Goal: Task Accomplishment & Management: Manage account settings

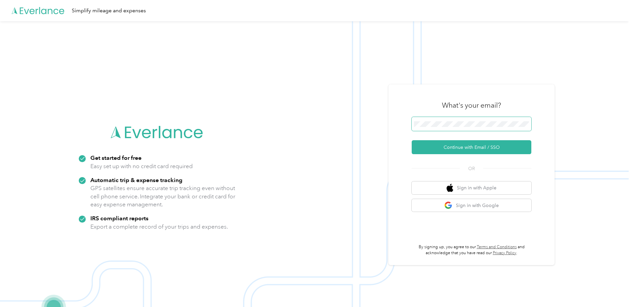
click at [497, 117] on span at bounding box center [472, 124] width 120 height 14
click at [452, 119] on span at bounding box center [472, 124] width 120 height 14
click at [487, 145] on button "Continue with Email / SSO" at bounding box center [472, 147] width 120 height 14
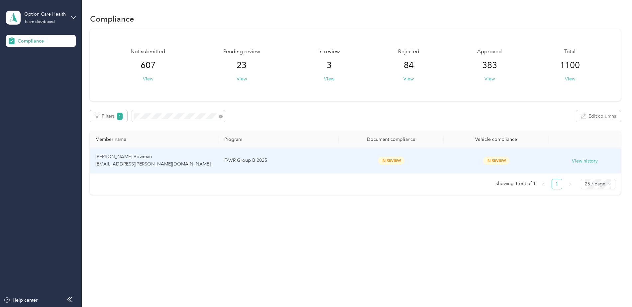
click at [289, 162] on td "FAVR Group B 2025" at bounding box center [279, 161] width 120 height 26
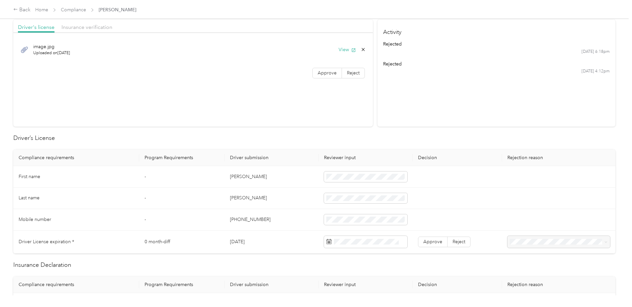
scroll to position [33, 0]
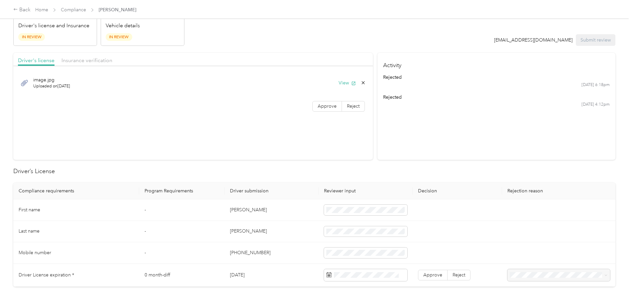
click at [62, 84] on span "Uploaded on [DATE]" at bounding box center [51, 86] width 37 height 6
click at [345, 84] on button "View" at bounding box center [347, 82] width 17 height 7
click at [80, 60] on span "Insurance verification" at bounding box center [86, 60] width 51 height 6
click at [344, 83] on button "View" at bounding box center [347, 82] width 17 height 7
click at [352, 106] on span "Reject" at bounding box center [353, 106] width 13 height 6
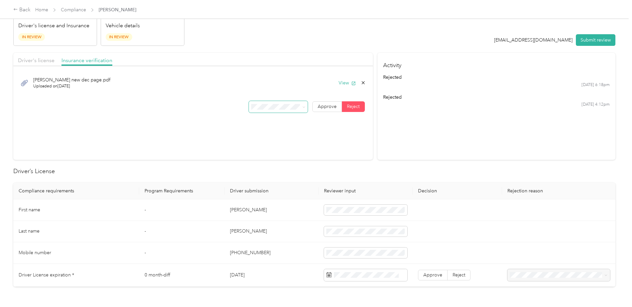
click at [303, 107] on icon at bounding box center [304, 107] width 2 height 1
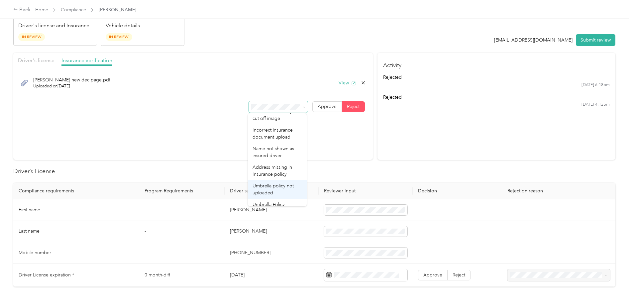
scroll to position [0, 0]
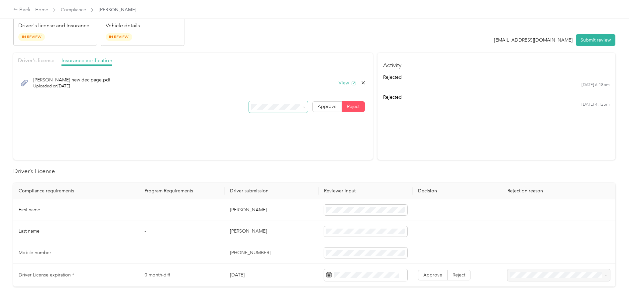
click at [285, 125] on span "Uploaded insurance document is blurry or cut off image" at bounding box center [276, 126] width 46 height 20
click at [596, 38] on button "Submit review" at bounding box center [596, 40] width 40 height 12
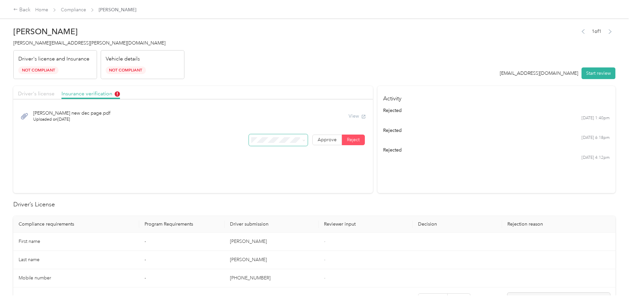
click at [35, 94] on span "Driver's license" at bounding box center [36, 93] width 37 height 6
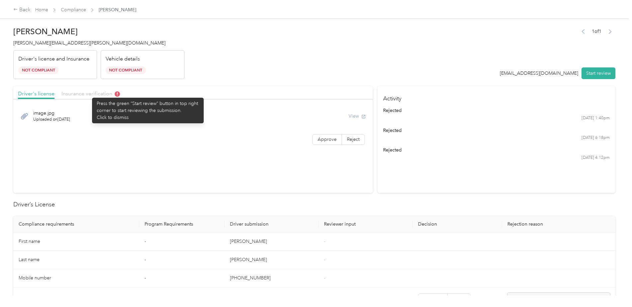
click at [89, 94] on span "Insurance verification" at bounding box center [90, 93] width 58 height 6
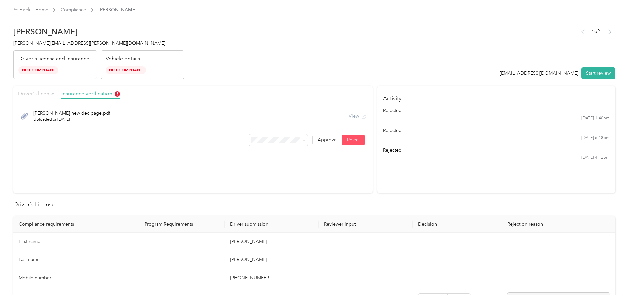
click at [27, 94] on span "Driver's license" at bounding box center [36, 93] width 37 height 6
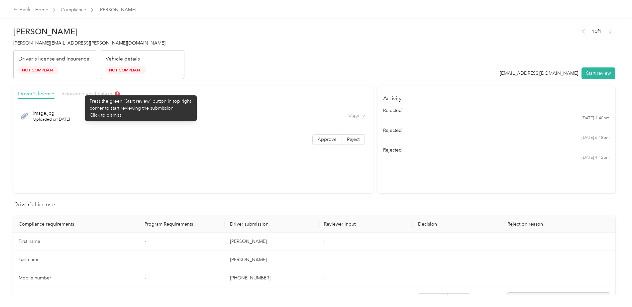
click at [82, 92] on span "Insurance verification" at bounding box center [90, 93] width 58 height 6
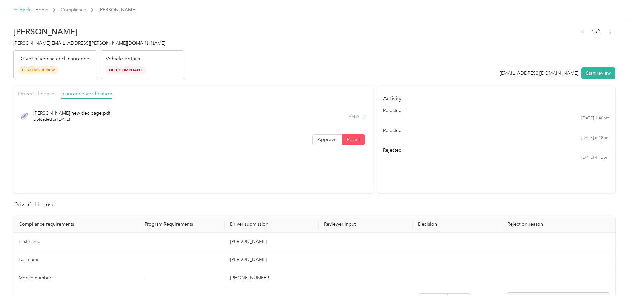
click at [21, 8] on div "Back" at bounding box center [21, 10] width 17 height 8
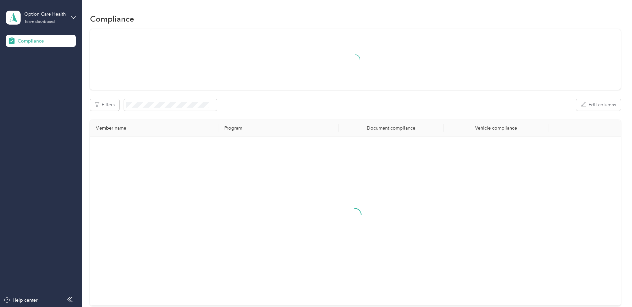
click at [70, 17] on div "Option Care Health Team dashboard" at bounding box center [41, 17] width 70 height 23
click at [39, 71] on div "Log out" at bounding box center [76, 69] width 131 height 12
